Goal: Task Accomplishment & Management: Manage account settings

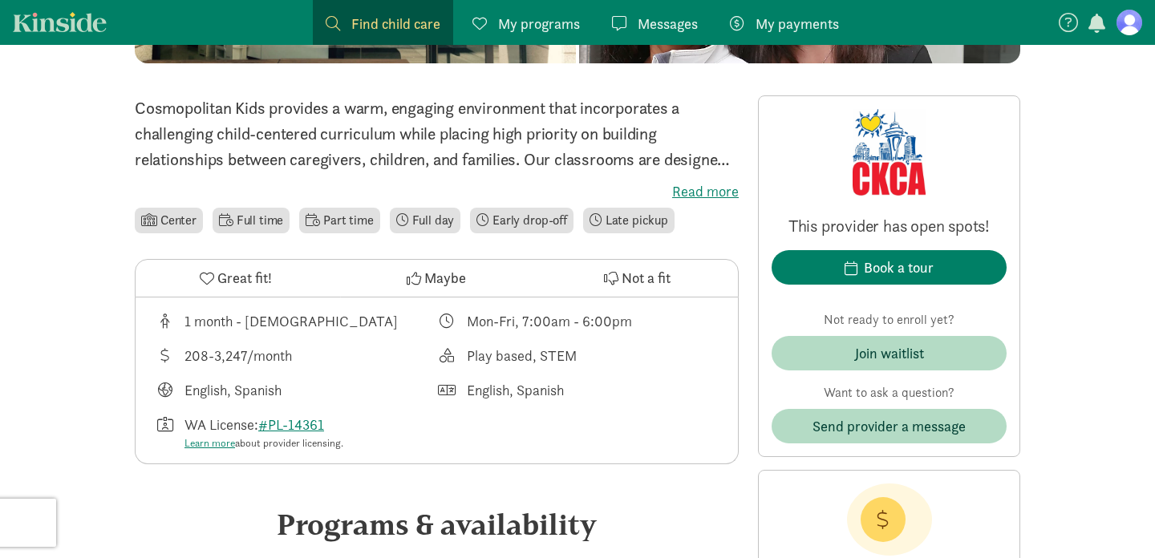
scroll to position [451, 0]
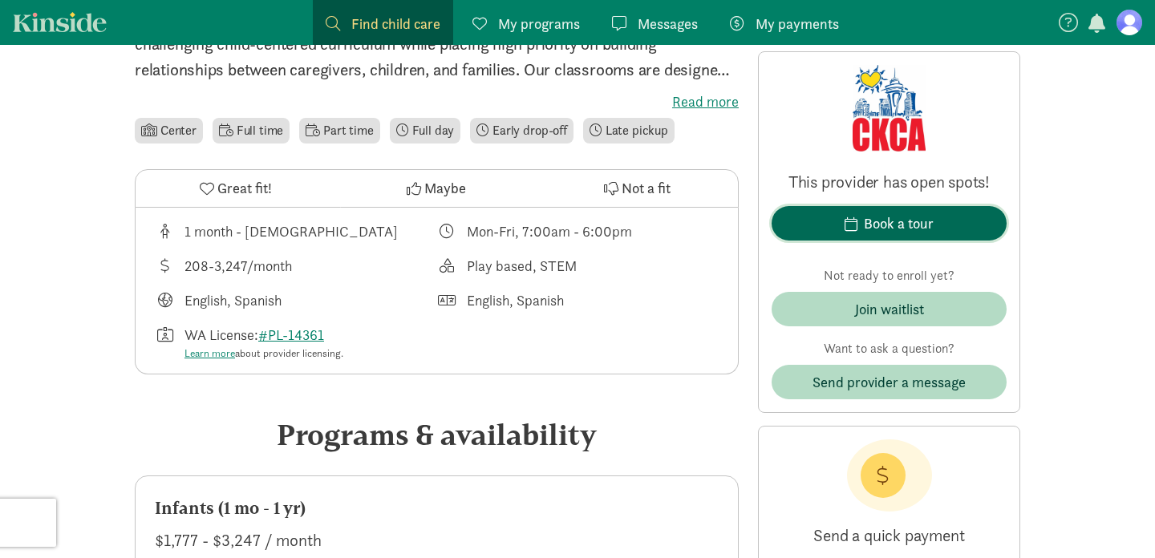
click at [895, 222] on div "Book a tour" at bounding box center [899, 224] width 70 height 22
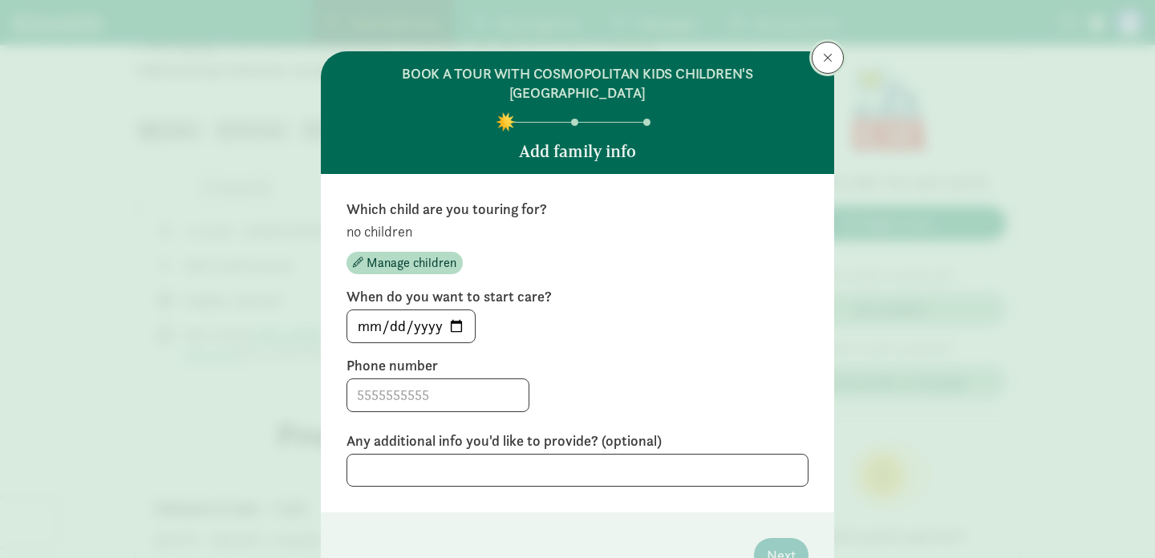
click at [822, 59] on button at bounding box center [828, 58] width 32 height 32
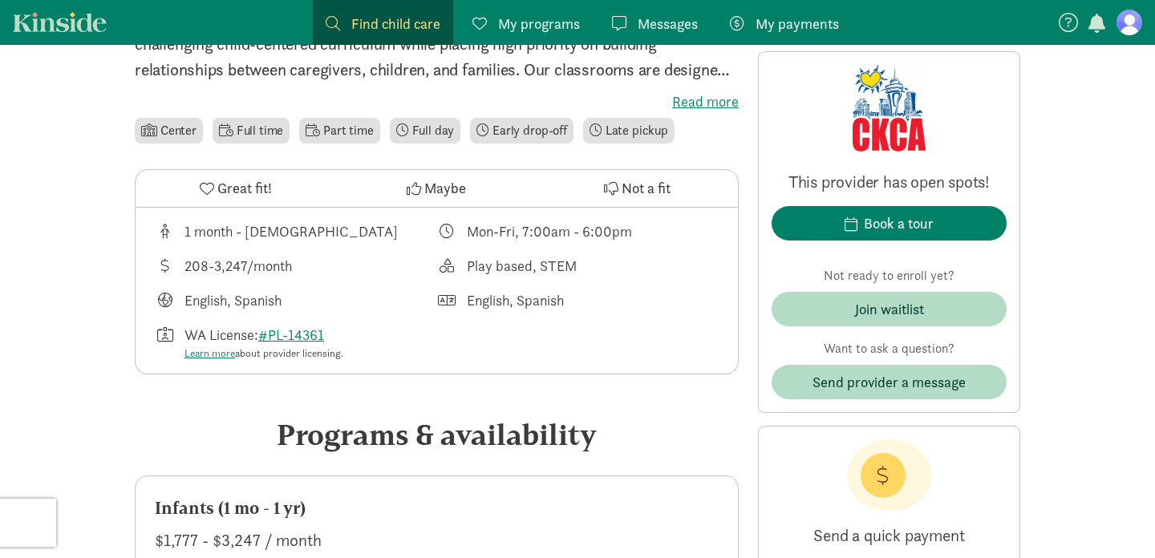
click at [1138, 11] on link at bounding box center [1130, 23] width 26 height 26
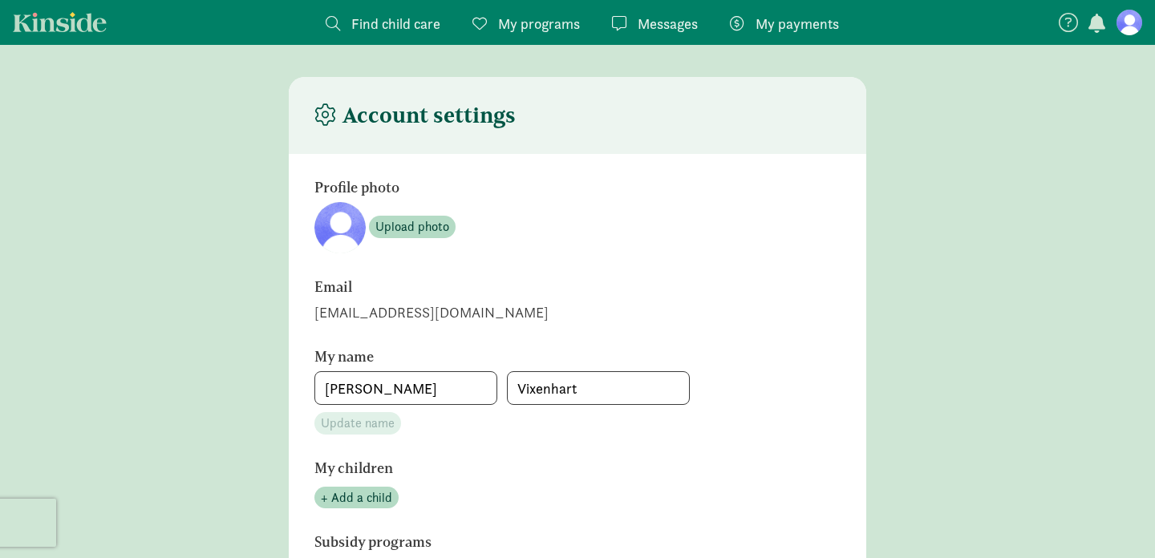
scroll to position [22, 0]
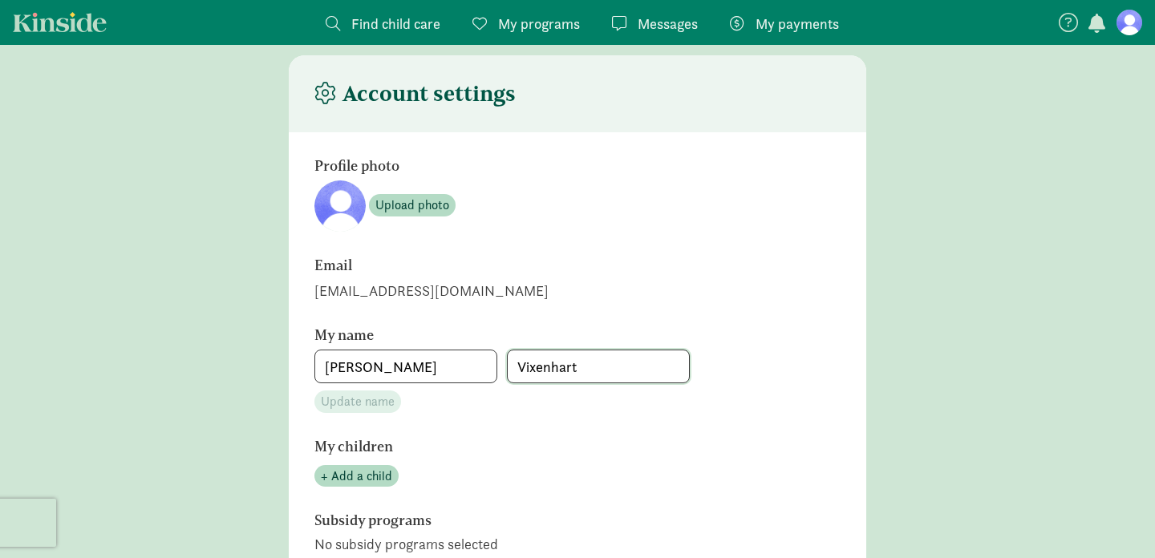
click at [543, 367] on input "Vixenhart" at bounding box center [598, 367] width 181 height 32
type input "h"
type input "[PERSON_NAME]"
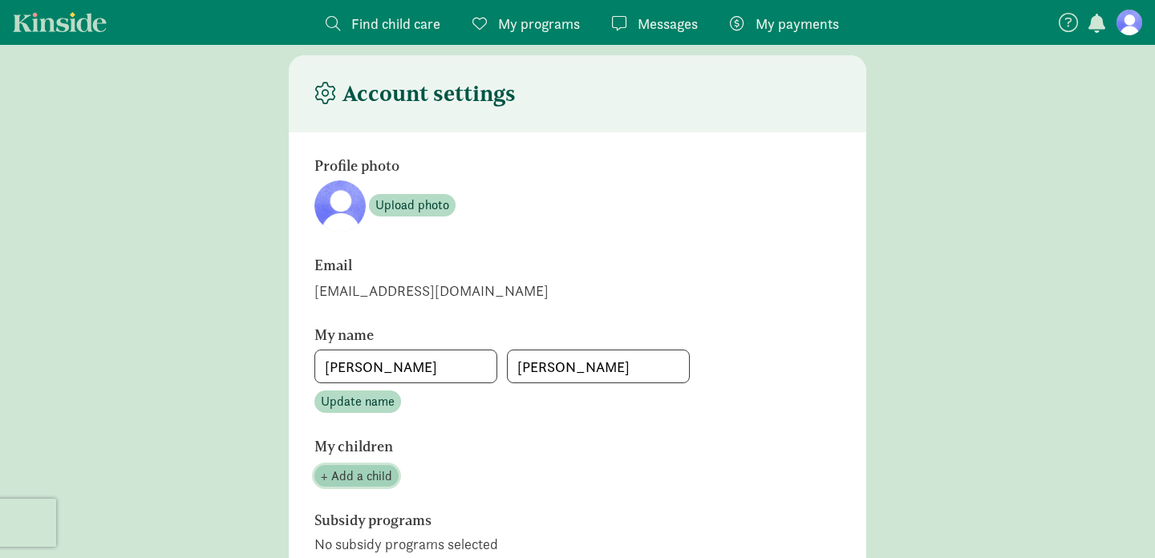
click at [343, 473] on span "+ Add a child" at bounding box center [356, 476] width 71 height 19
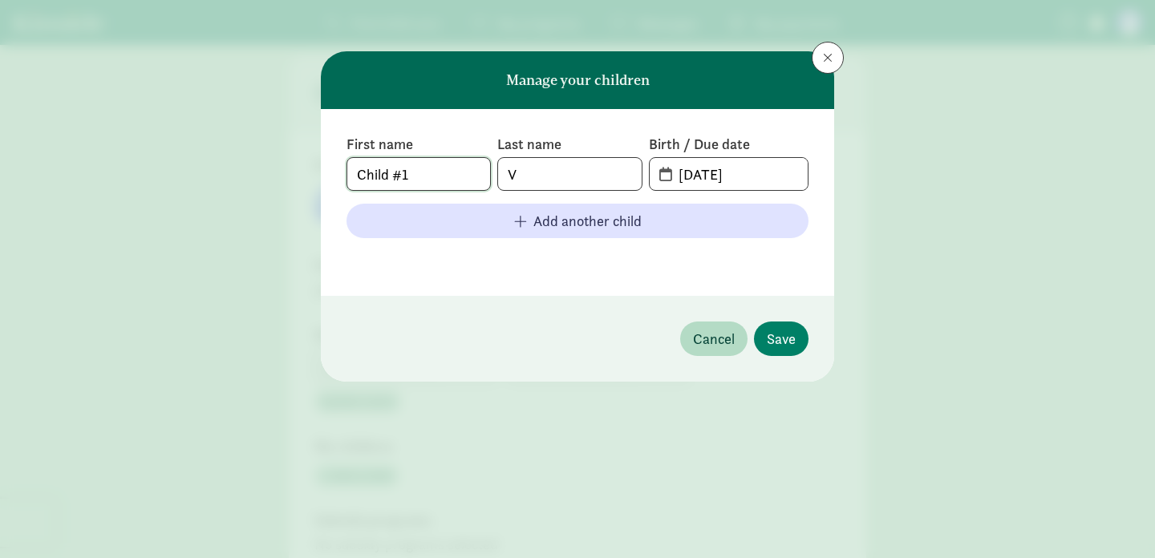
click at [424, 172] on input "Child #1" at bounding box center [418, 174] width 143 height 32
drag, startPoint x: 424, startPoint y: 172, endPoint x: 325, endPoint y: 172, distance: 99.5
click at [325, 172] on div "First name Child #1 Last name V Birth / Due date [DATE] Add another child" at bounding box center [577, 202] width 513 height 187
type input "Alanis"
type input "[PERSON_NAME]"
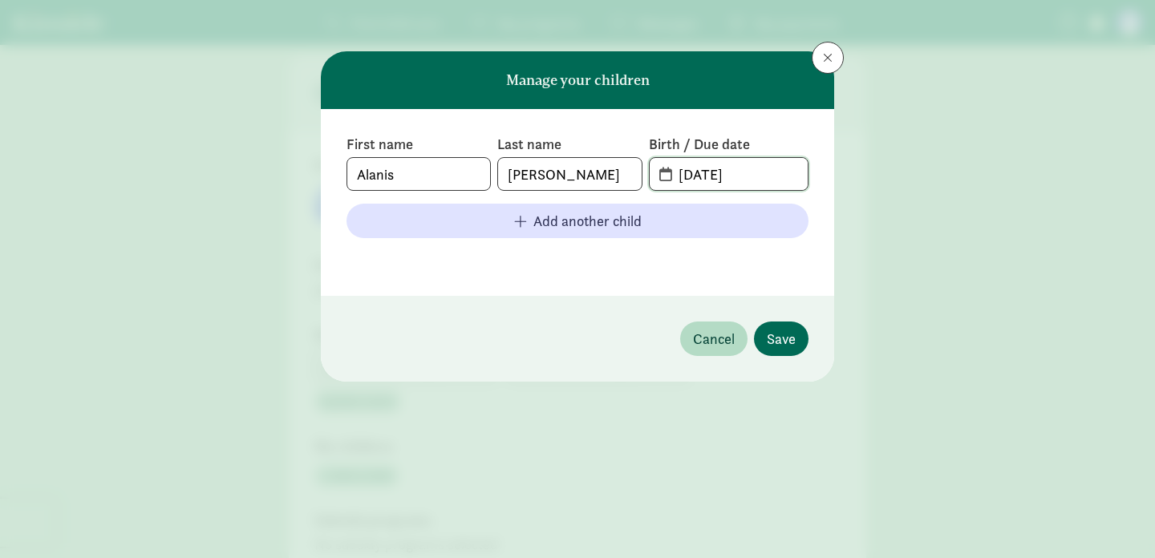
type input "[DATE]"
click at [790, 336] on span "Save" at bounding box center [781, 339] width 29 height 22
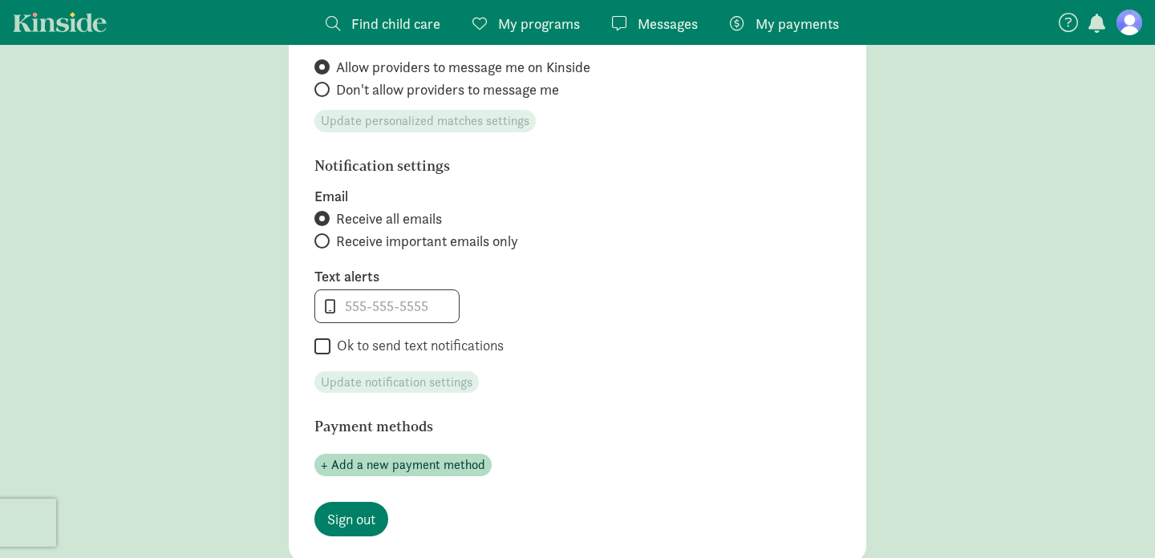
scroll to position [698, 0]
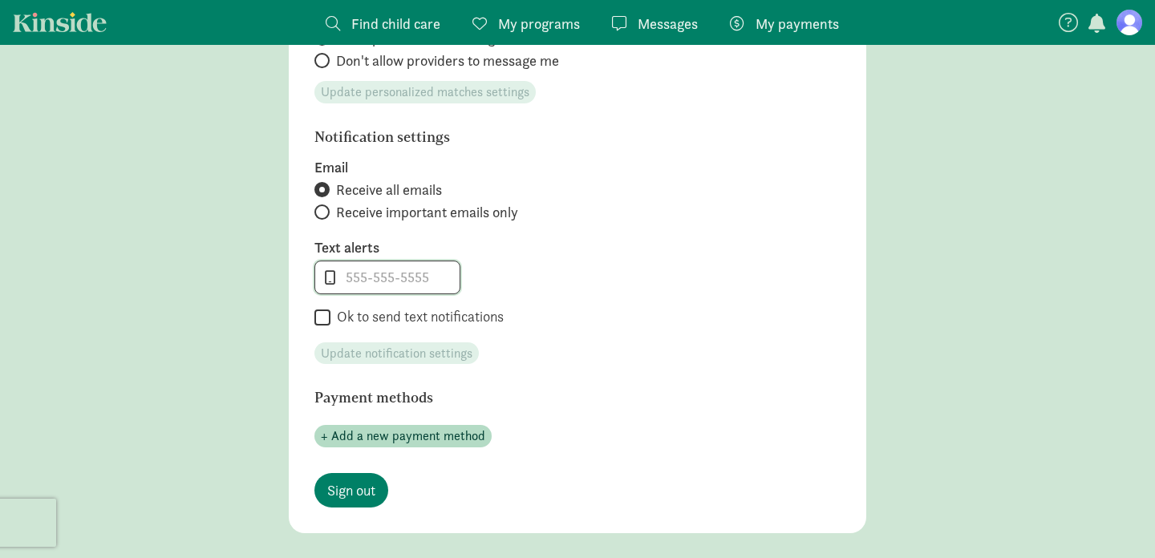
click at [407, 283] on input "tel" at bounding box center [387, 278] width 144 height 32
type input "2064845735"
click at [323, 316] on input "Ok to send text notifications" at bounding box center [323, 318] width 16 height 22
checkbox input "true"
click at [392, 346] on span "Update notification settings" at bounding box center [397, 353] width 152 height 19
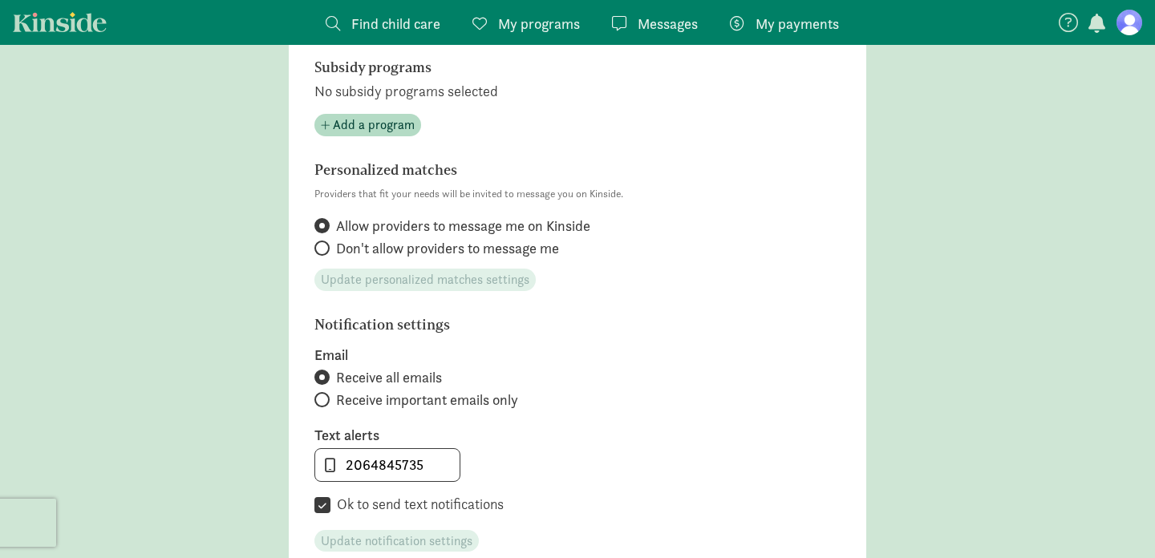
scroll to position [0, 0]
